Goal: Complete application form: Complete application form

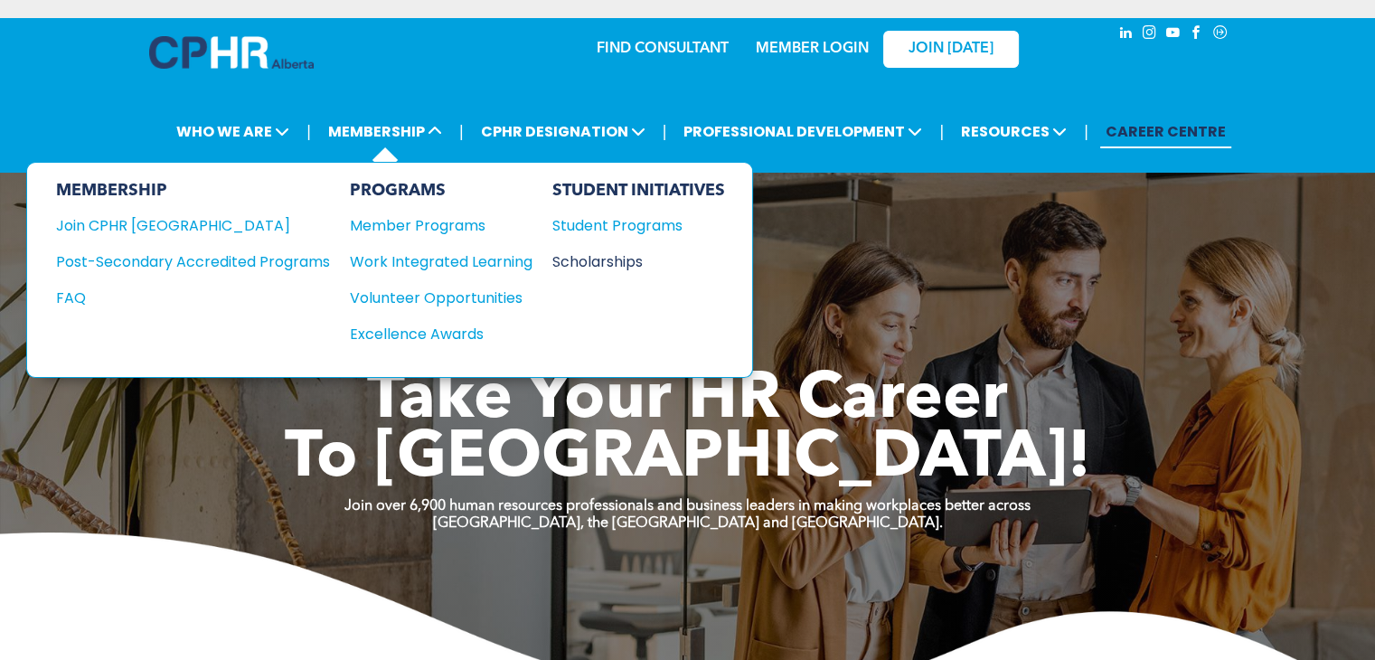
click at [626, 261] on div "Scholarships" at bounding box center [629, 261] width 155 height 23
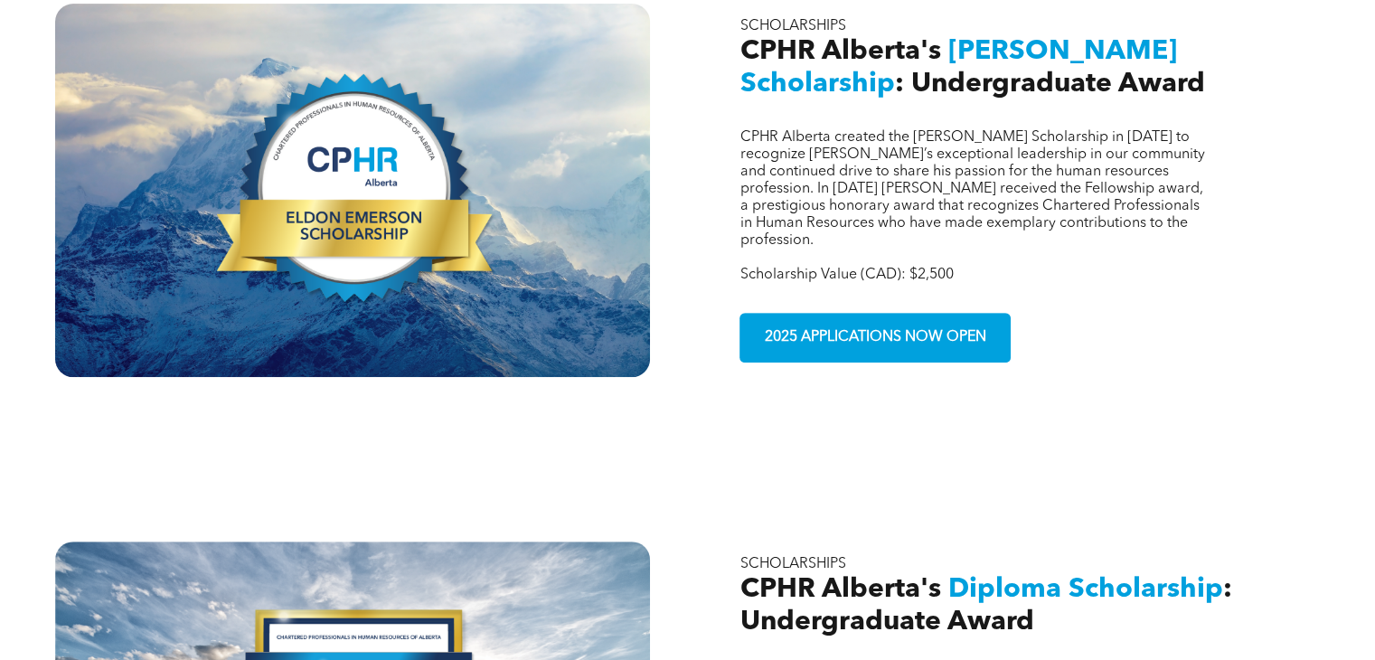
scroll to position [723, 0]
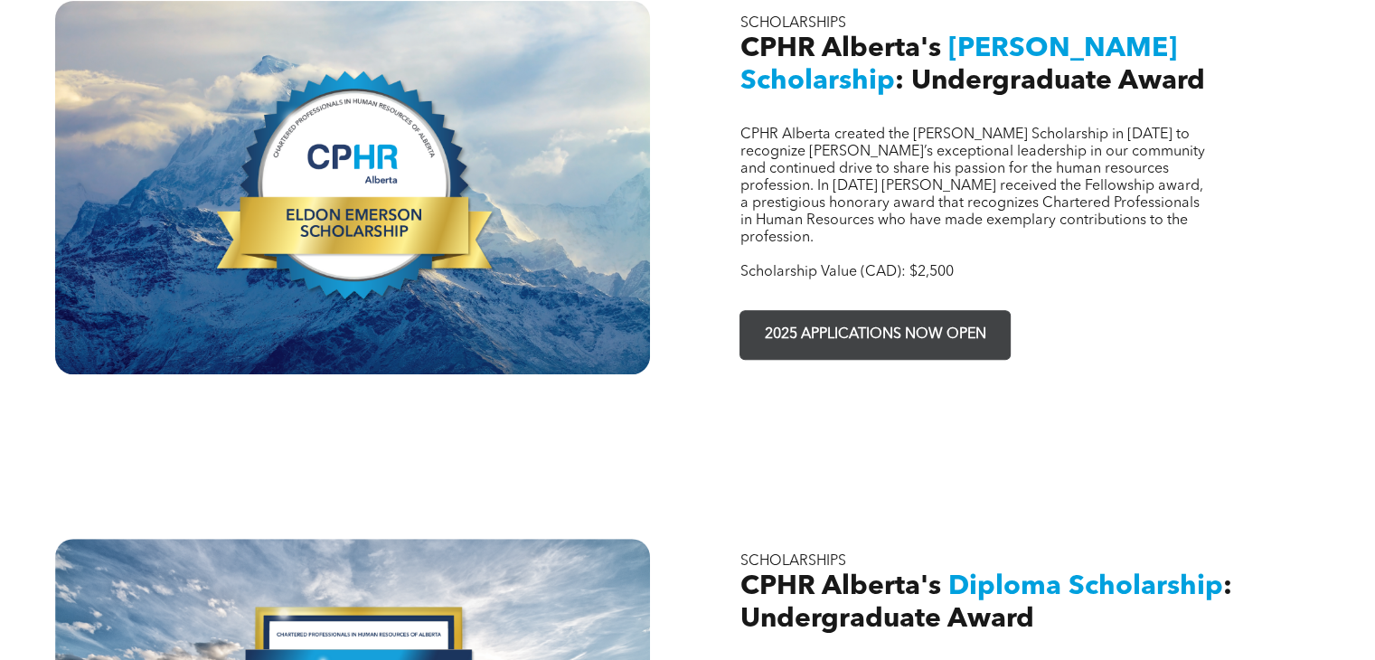
click at [812, 317] on span "2025 APPLICATIONS NOW OPEN" at bounding box center [875, 334] width 234 height 35
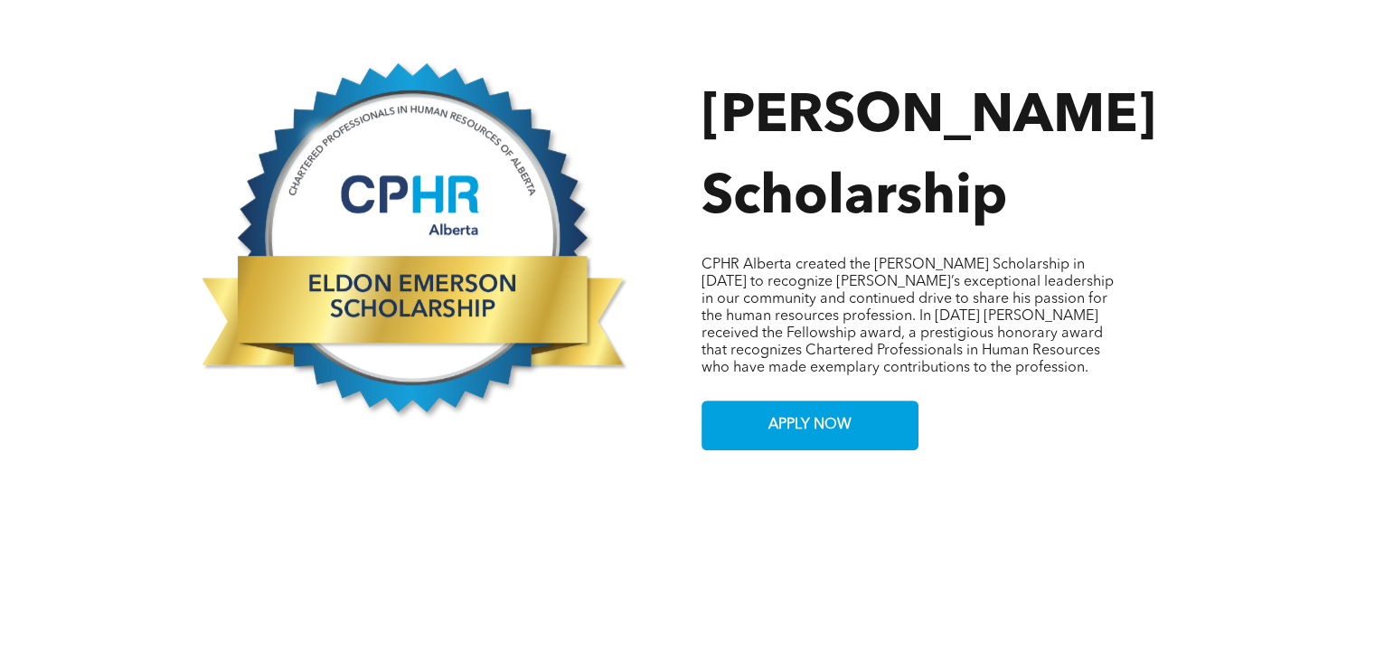
scroll to position [1085, 0]
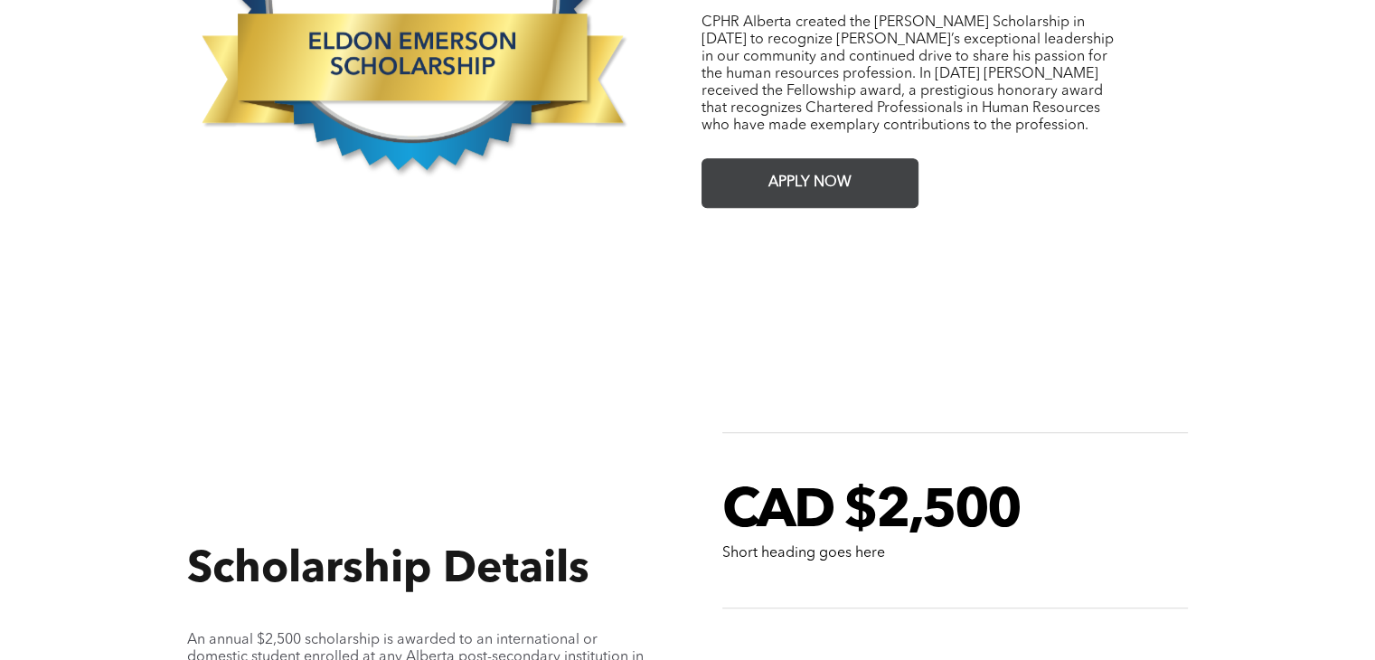
click at [788, 171] on span "APPLY NOW" at bounding box center [810, 182] width 96 height 35
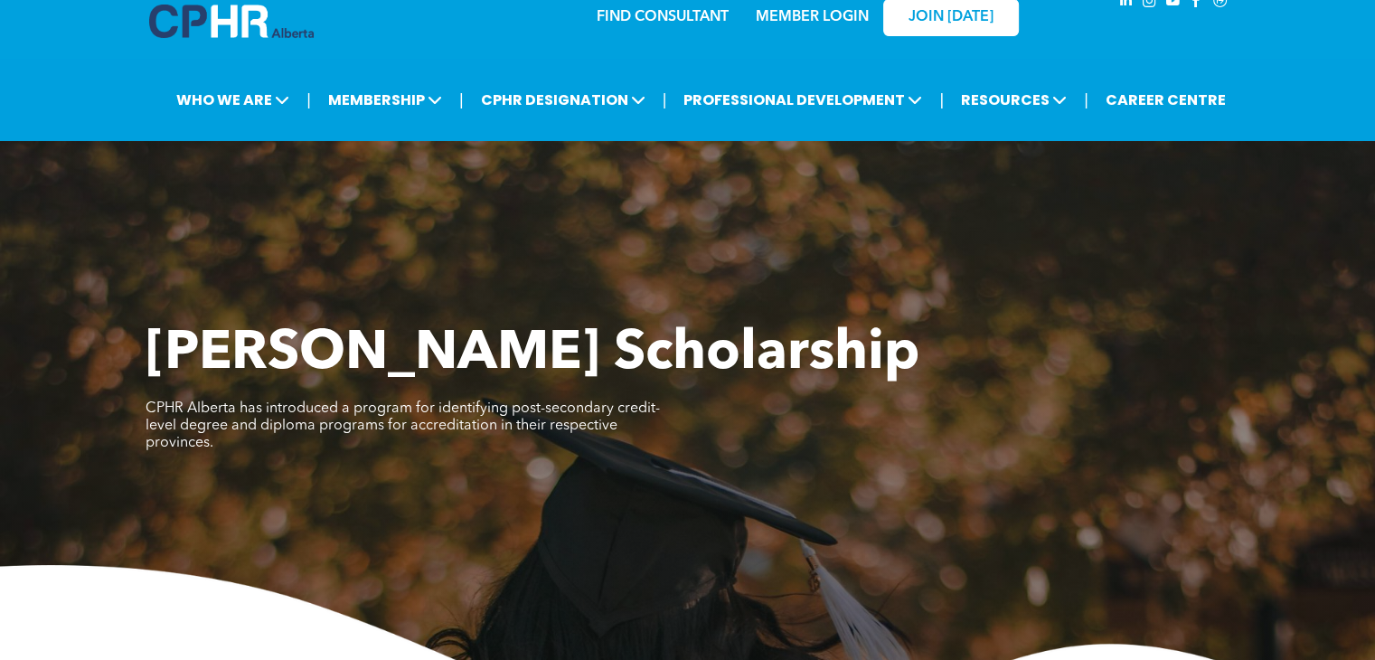
scroll to position [0, 0]
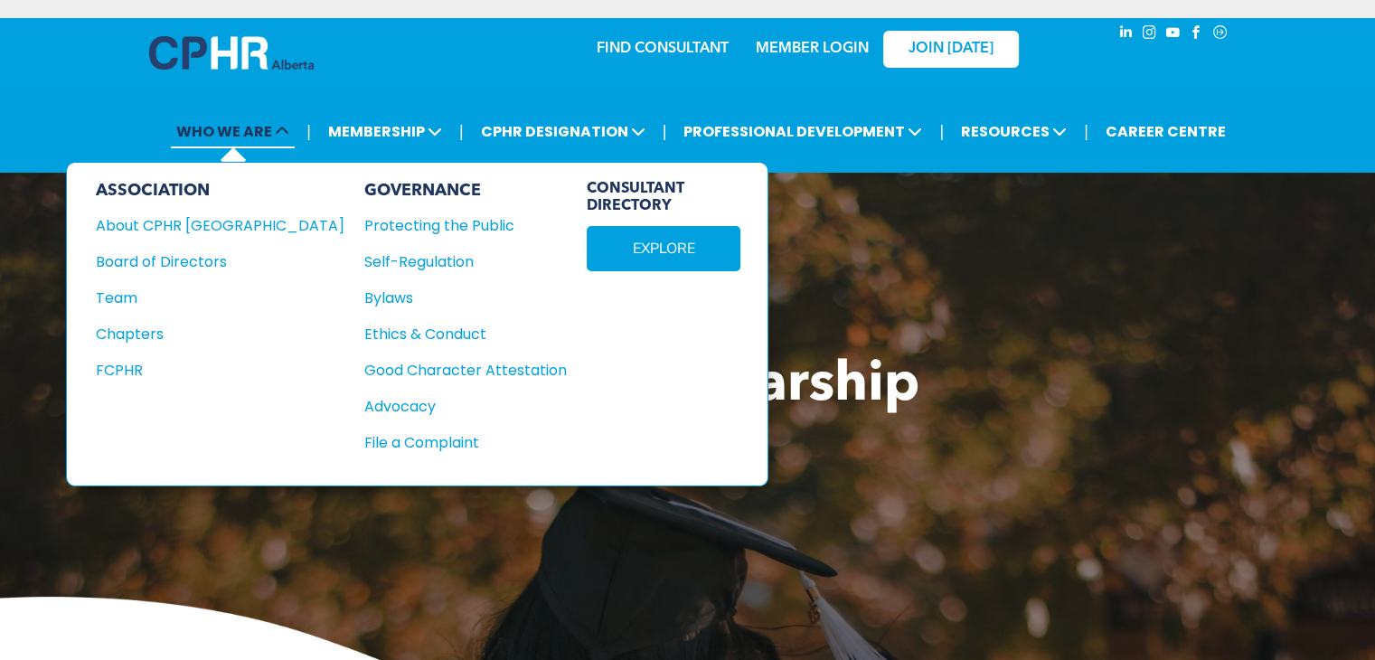
click at [240, 127] on span "WHO WE ARE" at bounding box center [233, 131] width 124 height 33
click at [195, 221] on div "About CPHR [GEOGRAPHIC_DATA]" at bounding box center [208, 225] width 224 height 23
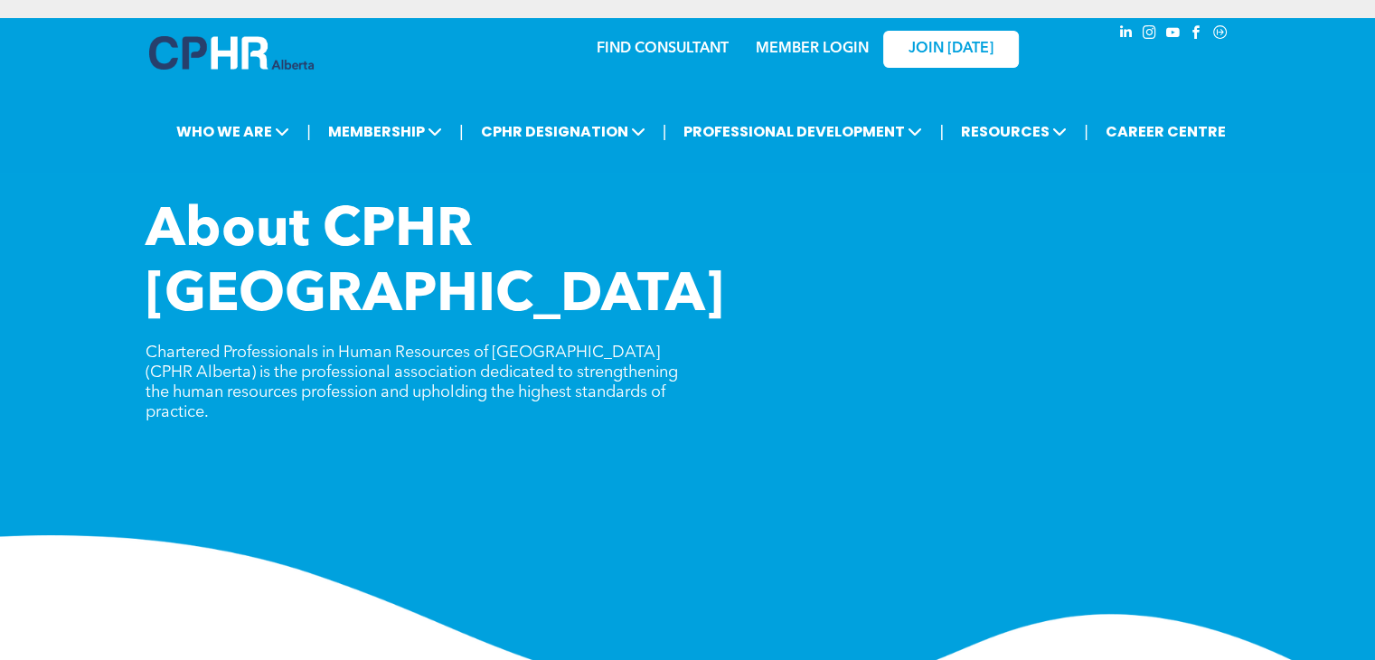
click at [808, 42] on link "MEMBER LOGIN" at bounding box center [812, 49] width 113 height 14
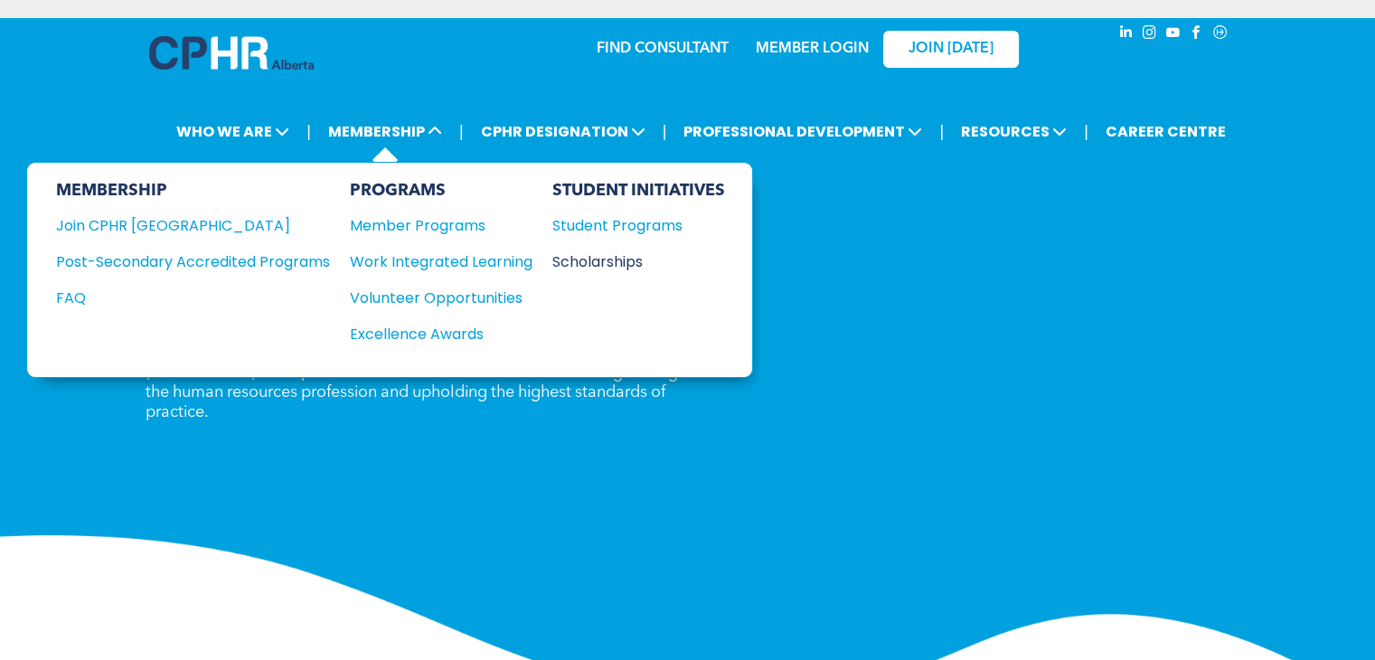
click at [599, 260] on div "Scholarships" at bounding box center [629, 261] width 155 height 23
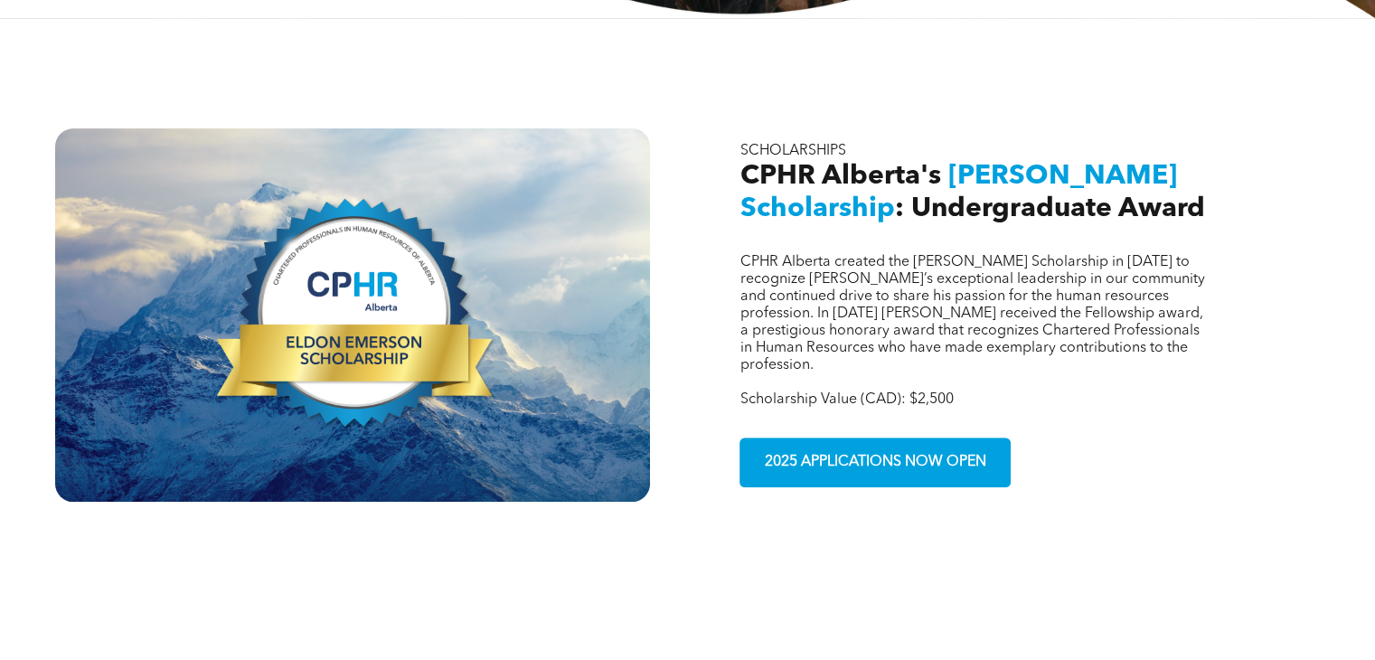
scroll to position [814, 0]
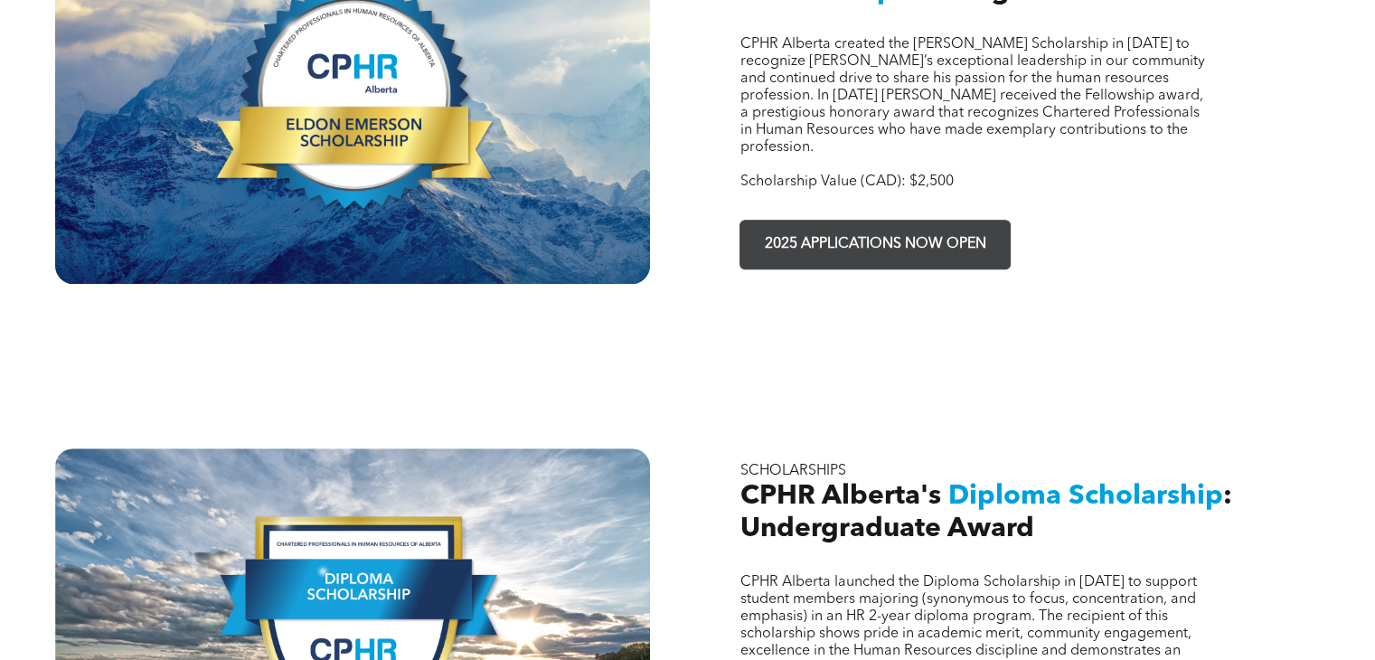
click at [868, 227] on span "2025 APPLICATIONS NOW OPEN" at bounding box center [875, 244] width 234 height 35
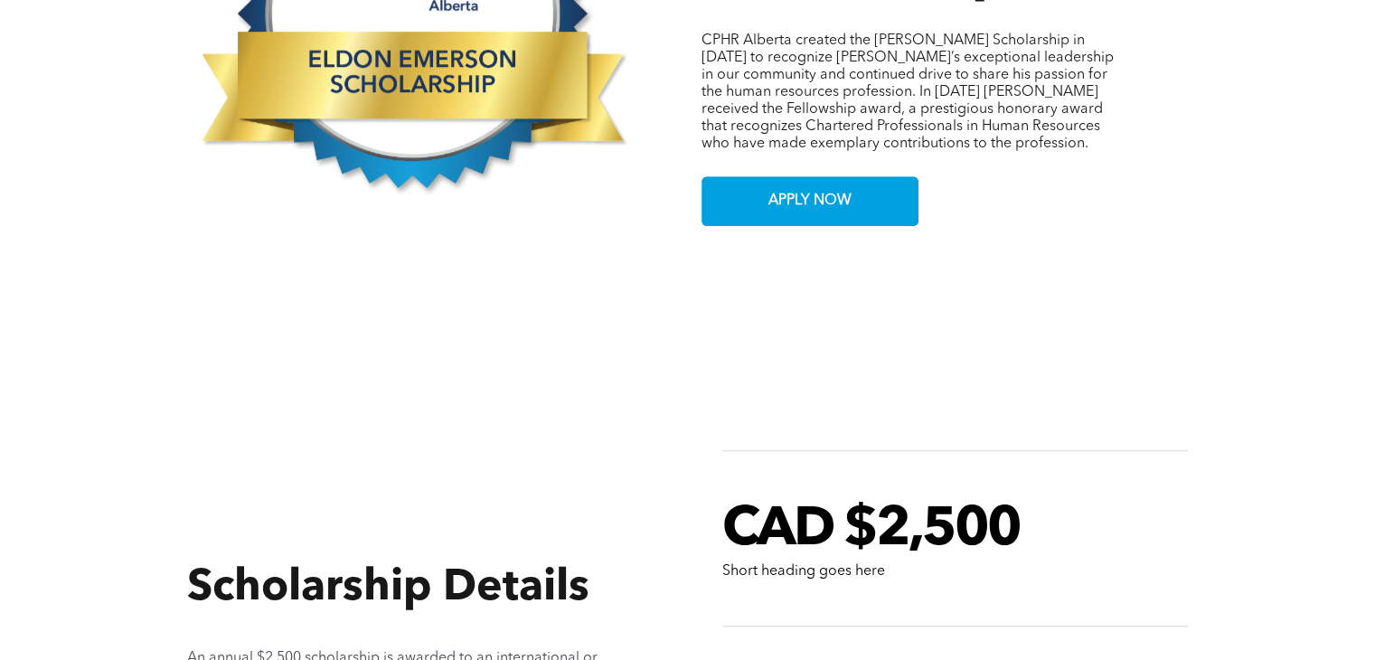
scroll to position [1175, 0]
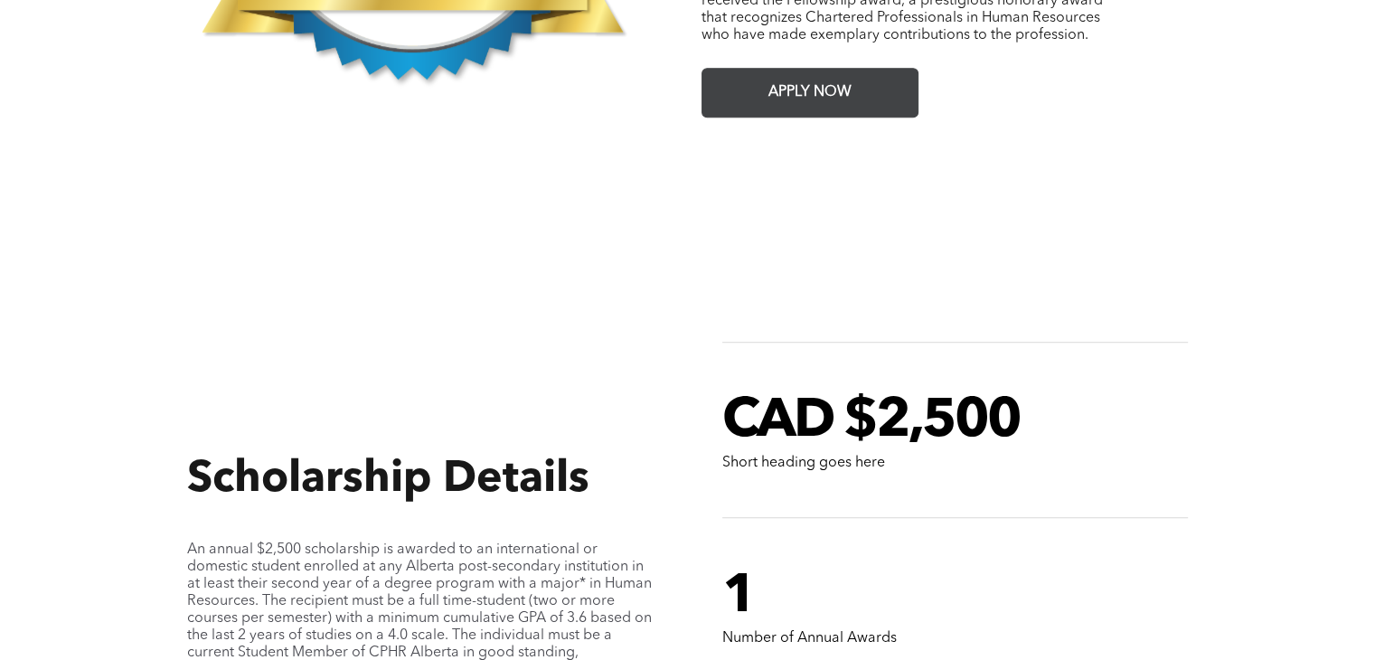
click at [786, 75] on span "APPLY NOW" at bounding box center [810, 92] width 96 height 35
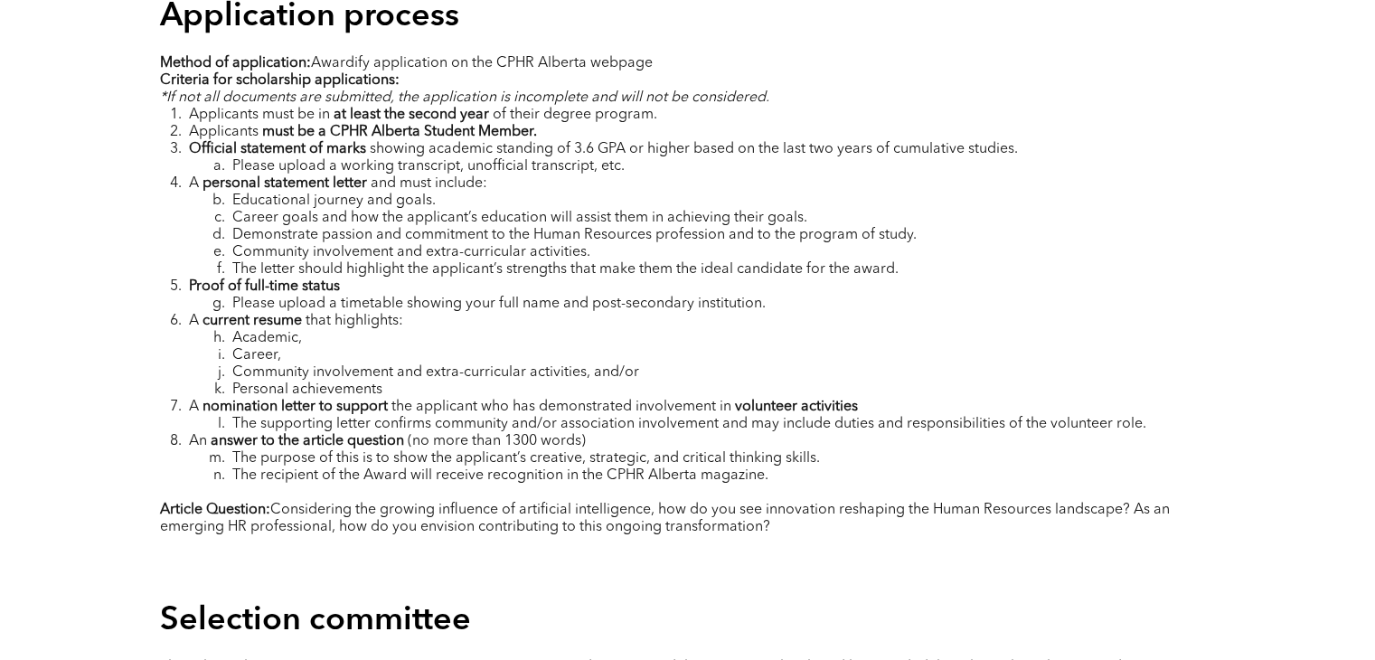
scroll to position [2170, 0]
